Goal: Task Accomplishment & Management: Manage account settings

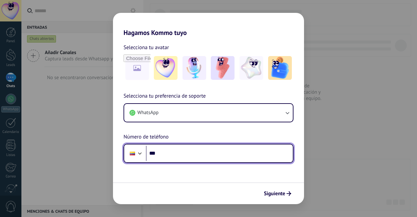
click at [197, 156] on input "***" at bounding box center [219, 153] width 147 height 15
type input "**********"
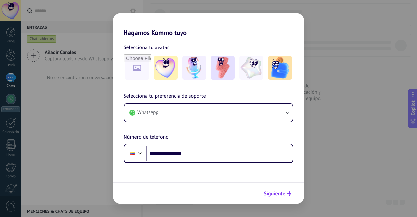
click at [265, 193] on span "Siguiente" at bounding box center [274, 193] width 21 height 5
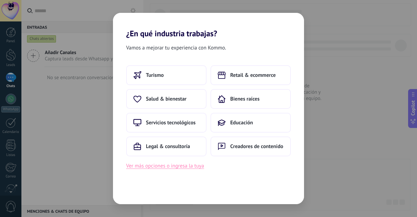
click at [194, 169] on button "Ver más opciones o ingresa la tuya" at bounding box center [165, 165] width 78 height 9
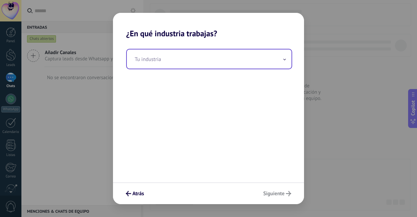
click at [154, 62] on input "text" at bounding box center [209, 58] width 165 height 19
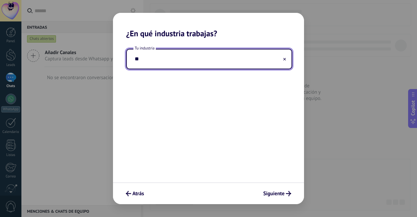
type input "*"
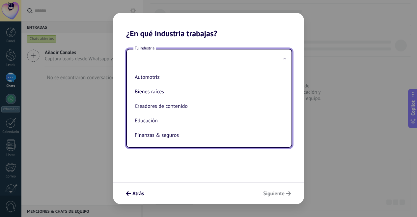
type input "*"
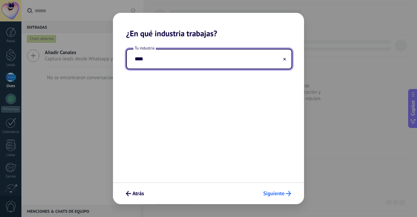
type input "****"
click at [267, 194] on span "Siguiente" at bounding box center [273, 193] width 21 height 5
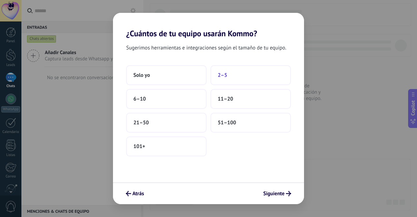
click at [215, 77] on button "2–5" at bounding box center [250, 75] width 80 height 20
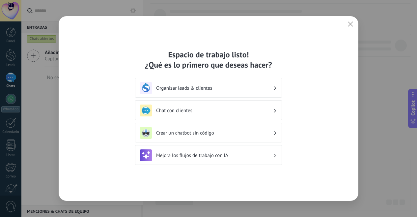
click at [273, 89] on h3 "Organizar leads & clientes" at bounding box center [214, 88] width 117 height 6
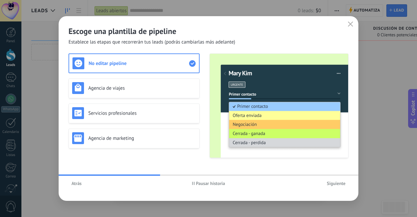
click at [329, 183] on span "Siguiente" at bounding box center [336, 183] width 19 height 5
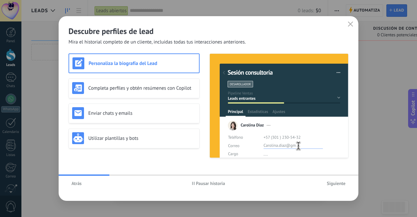
click at [329, 183] on span "Siguiente" at bounding box center [336, 183] width 19 height 5
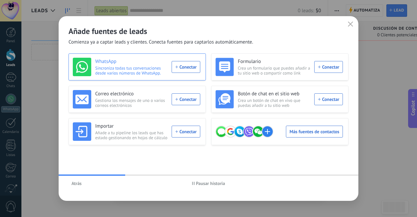
click at [176, 66] on div "WhatsApp Sincroniza todas tus conversaciones desde varios números de WhatsApp. …" at bounding box center [136, 67] width 127 height 18
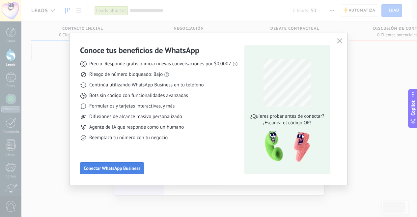
click at [116, 170] on span "Conectar WhatsApp Business" at bounding box center [112, 168] width 57 height 5
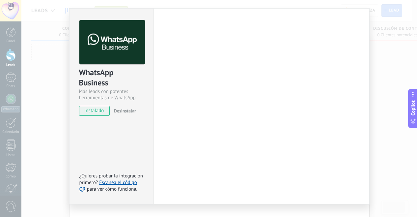
scroll to position [25, 0]
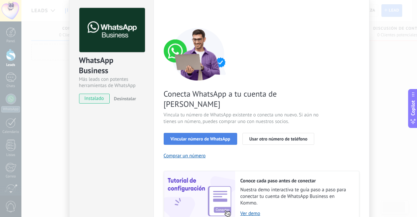
click at [188, 136] on span "Vincular número de WhatsApp" at bounding box center [201, 138] width 60 height 5
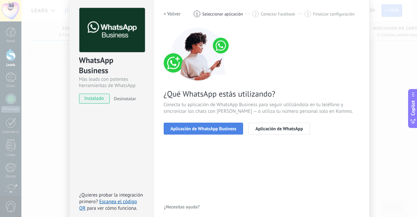
click at [199, 131] on button "Aplicación de WhatsApp Business" at bounding box center [204, 129] width 80 height 12
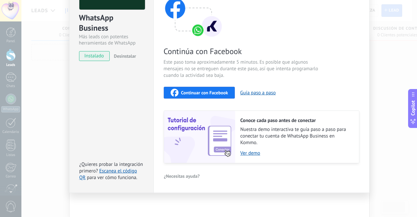
scroll to position [0, 0]
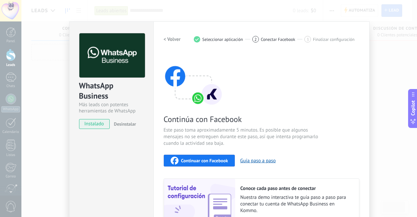
click at [105, 61] on img at bounding box center [112, 55] width 66 height 44
click at [171, 37] on h2 "< Volver" at bounding box center [172, 39] width 17 height 6
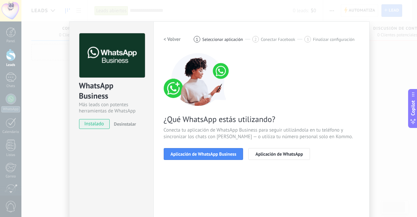
click at [171, 37] on h2 "< Volver" at bounding box center [172, 39] width 17 height 6
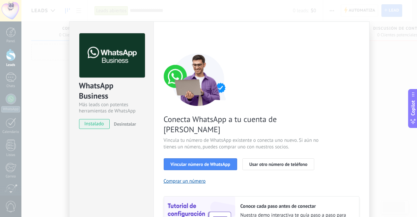
click at [171, 37] on div "< Volver 1 Seleccionar aplicación 2 Conectar Facebook 3 Finalizar configuración" at bounding box center [262, 39] width 196 height 12
drag, startPoint x: 49, startPoint y: 41, endPoint x: 33, endPoint y: 1, distance: 42.8
click at [47, 41] on div "WhatsApp Business Más leads con potentes herramientas de WhatsApp instalado Des…" at bounding box center [219, 108] width 396 height 217
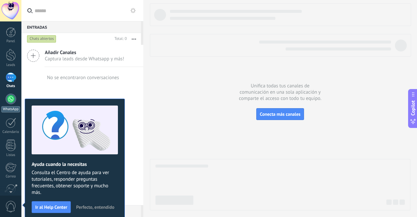
click at [10, 95] on div at bounding box center [11, 99] width 11 height 11
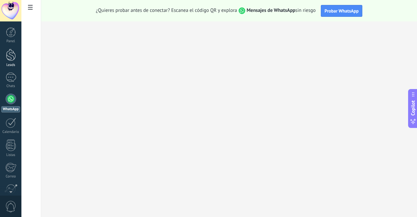
click at [11, 67] on div "Leads" at bounding box center [10, 65] width 19 height 4
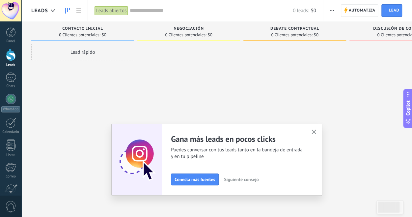
drag, startPoint x: 331, startPoint y: 32, endPoint x: 331, endPoint y: 36, distance: 4.6
click at [331, 36] on div "Debate contractual 0 Clientes potenciales: $0" at bounding box center [294, 30] width 103 height 19
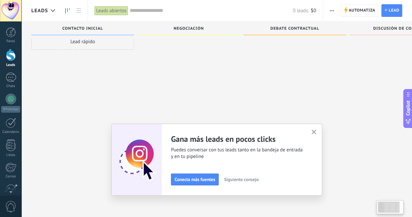
scroll to position [11, 0]
click at [313, 134] on button "button" at bounding box center [314, 132] width 8 height 9
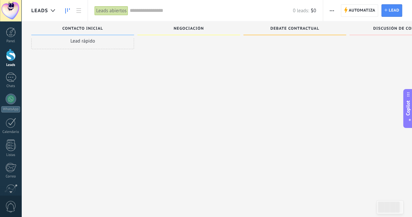
click at [405, 116] on div "Copilot" at bounding box center [408, 108] width 7 height 33
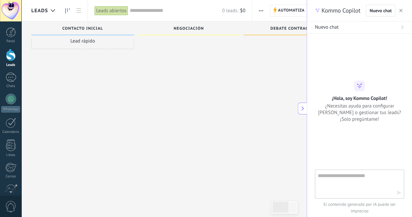
click at [303, 109] on icon at bounding box center [302, 108] width 5 height 5
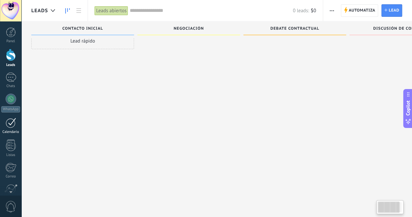
click at [10, 126] on div at bounding box center [11, 123] width 11 height 10
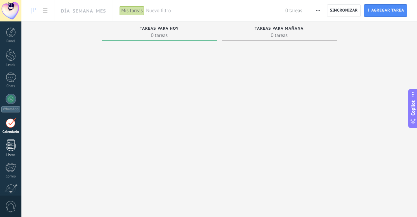
click at [11, 140] on div at bounding box center [11, 145] width 10 height 12
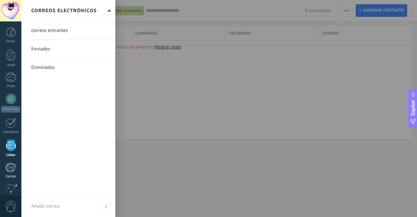
click at [14, 166] on div at bounding box center [10, 167] width 11 height 10
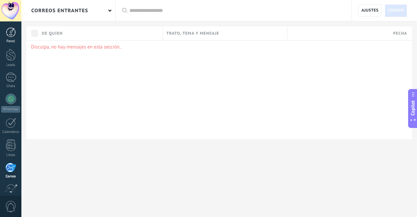
click at [6, 39] on div "Panel" at bounding box center [10, 41] width 19 height 4
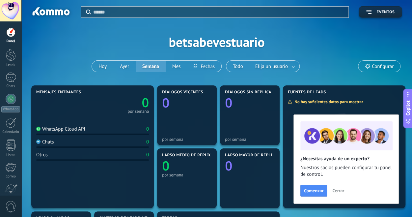
click at [11, 4] on div at bounding box center [10, 10] width 21 height 21
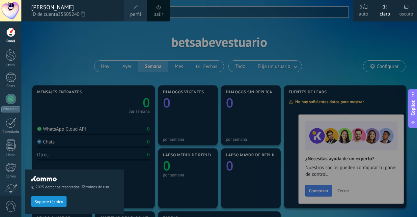
click at [160, 11] on link "salir" at bounding box center [158, 14] width 9 height 7
